Goal: Task Accomplishment & Management: Manage account settings

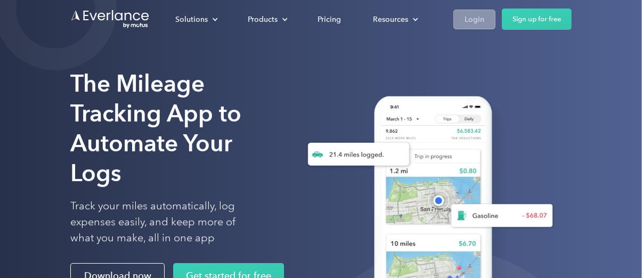
click at [481, 19] on div "Login" at bounding box center [475, 19] width 20 height 13
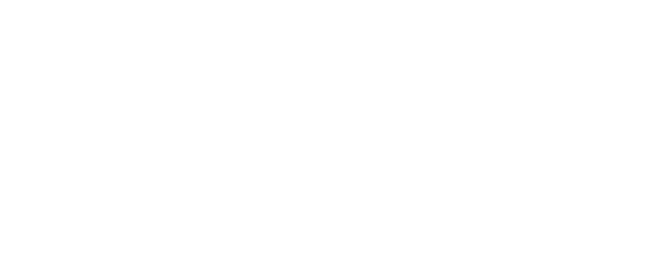
click at [481, 19] on html at bounding box center [320, 139] width 640 height 278
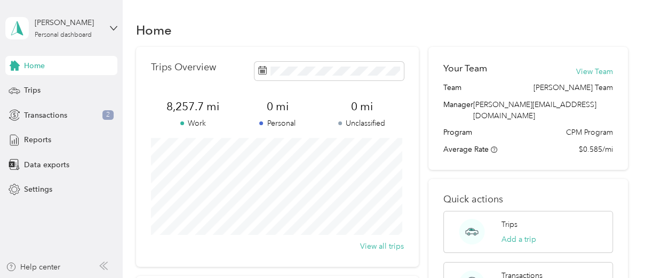
scroll to position [35, 0]
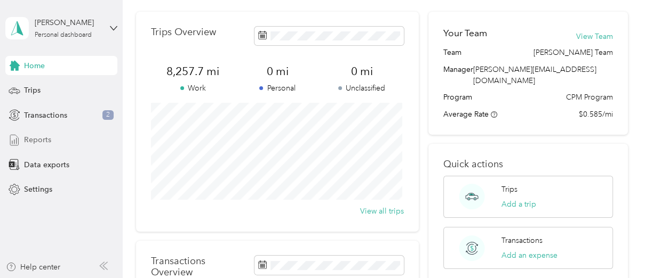
click at [47, 137] on span "Reports" at bounding box center [37, 139] width 27 height 11
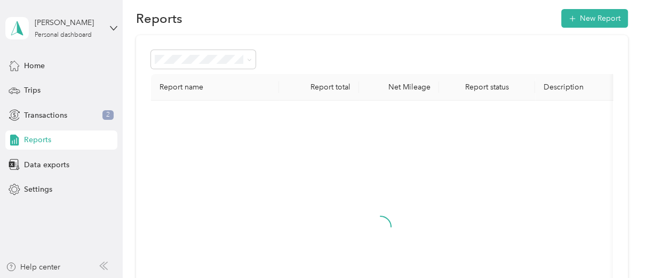
scroll to position [35, 0]
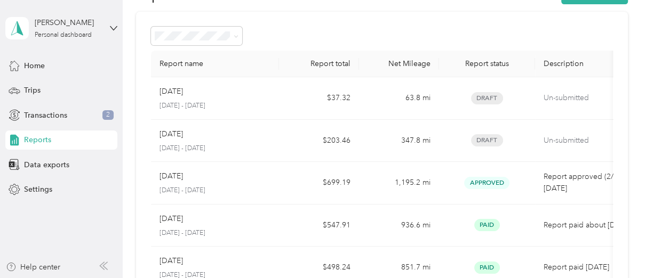
drag, startPoint x: 47, startPoint y: 137, endPoint x: 45, endPoint y: 143, distance: 6.2
click at [45, 143] on span "Reports" at bounding box center [37, 139] width 27 height 11
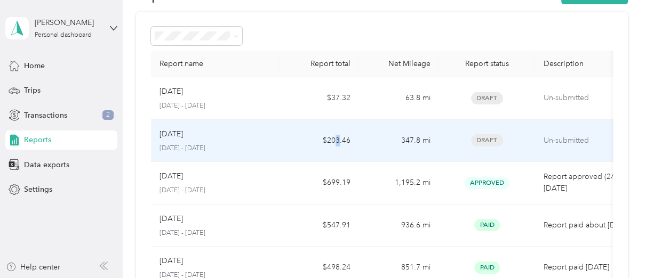
click at [337, 137] on td "$203.46" at bounding box center [319, 141] width 80 height 43
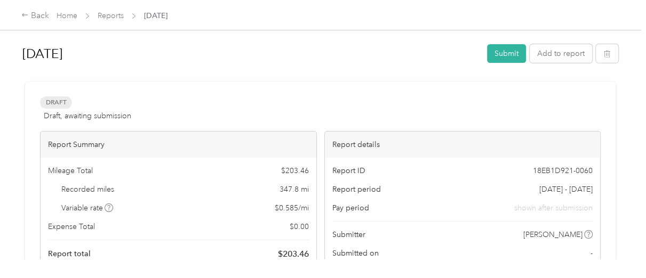
drag, startPoint x: 55, startPoint y: 7, endPoint x: 203, endPoint y: -55, distance: 159.8
click at [203, 0] on html "Back Home Reports Sep 2025 Sep 2025 Submit Add to report Draft Draft, awaiting …" at bounding box center [320, 139] width 640 height 278
